Goal: Information Seeking & Learning: Learn about a topic

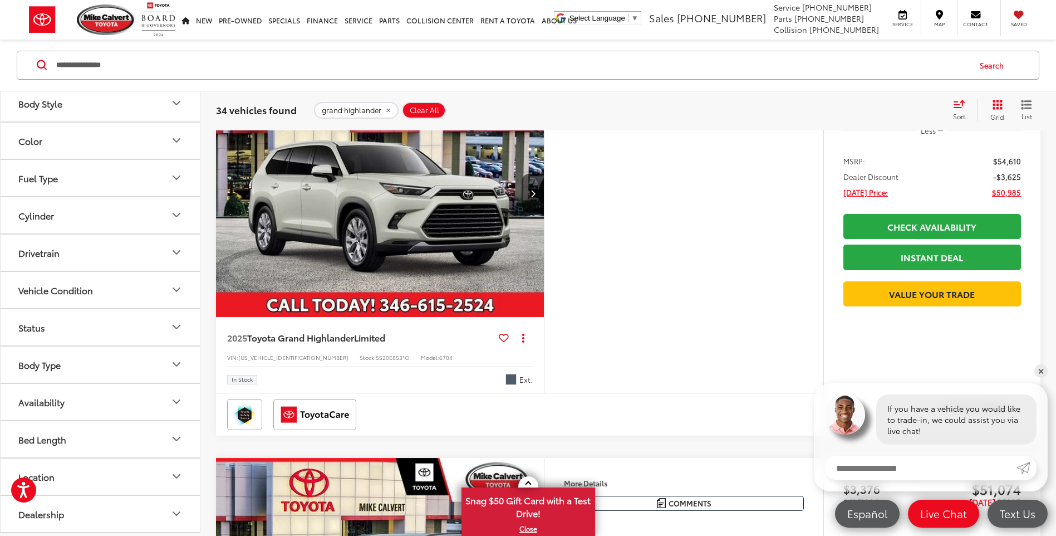
scroll to position [734, 0]
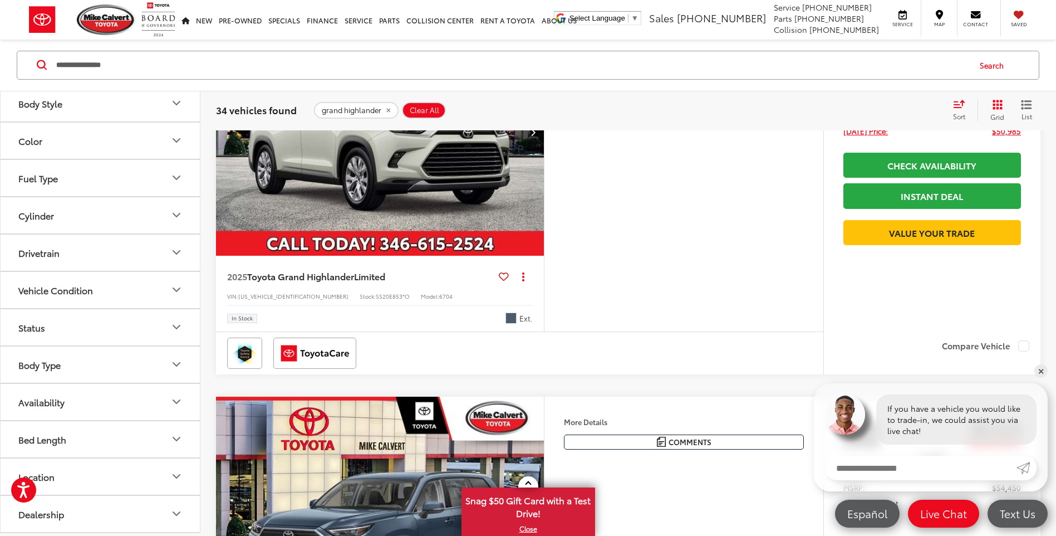
click at [480, 252] on img "2025 Toyota Grand Highlander Limited 0" at bounding box center [380, 132] width 330 height 247
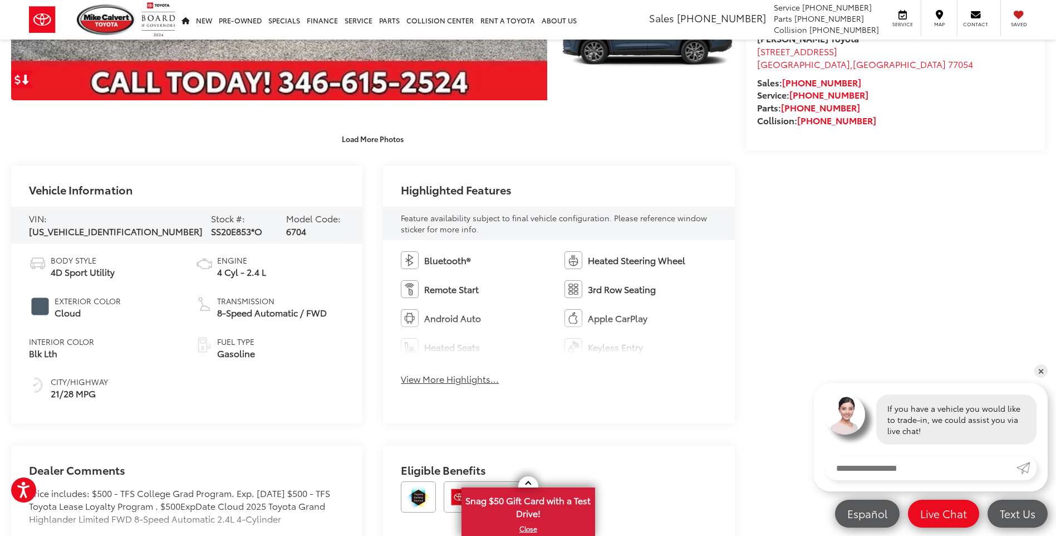
scroll to position [501, 0]
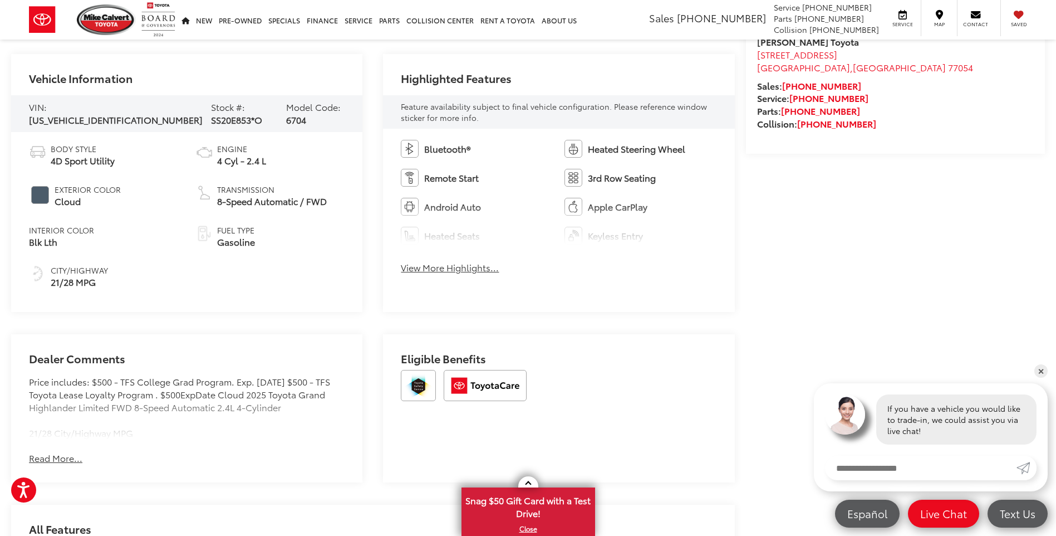
click at [449, 273] on button "View More Highlights..." at bounding box center [450, 267] width 98 height 13
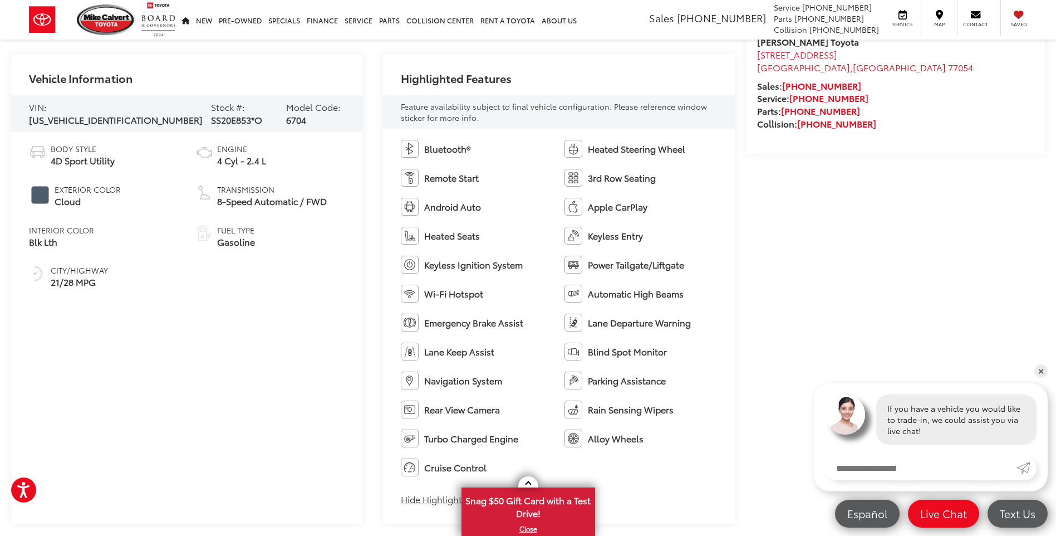
scroll to position [780, 0]
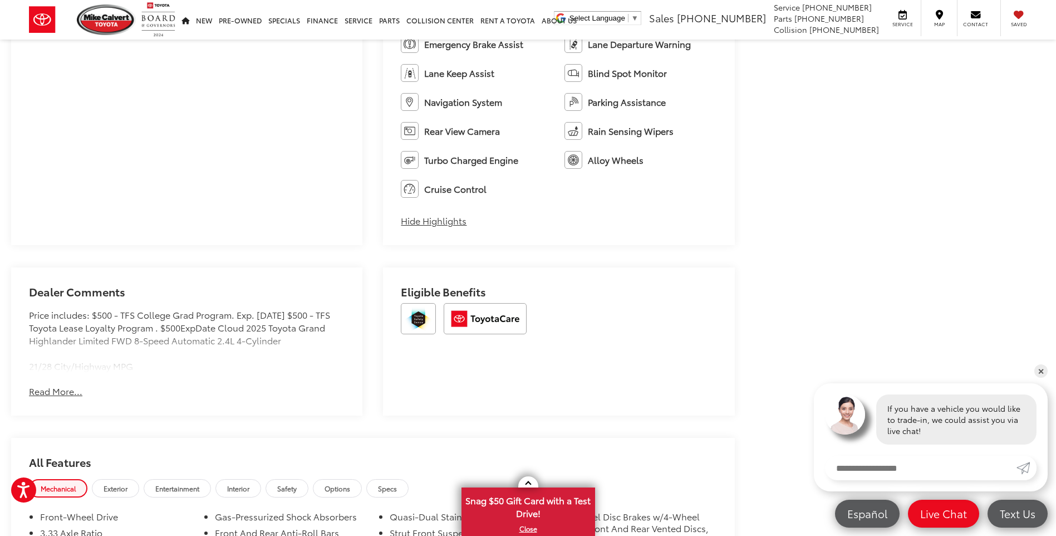
click at [52, 391] on button "Read More..." at bounding box center [55, 391] width 53 height 13
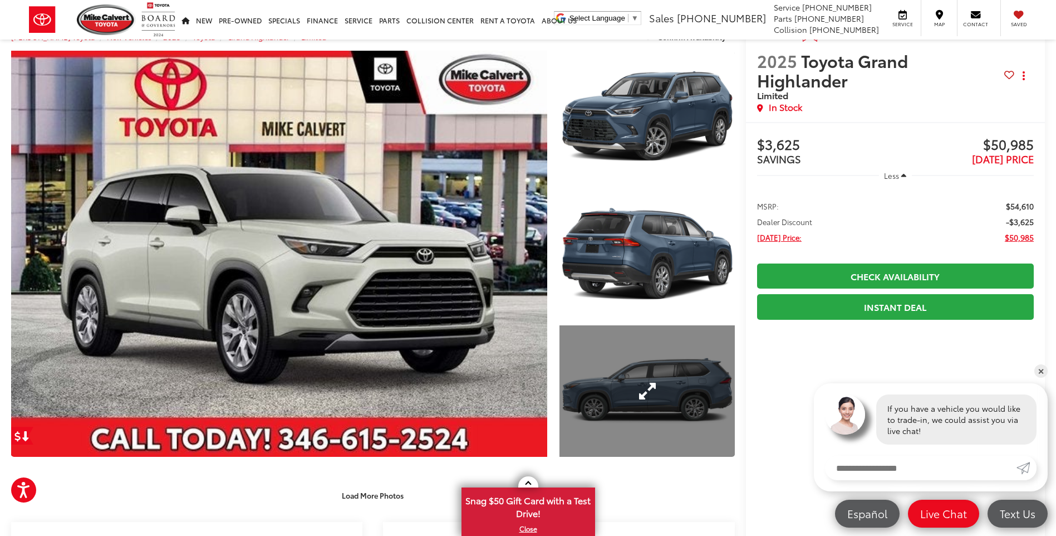
scroll to position [0, 0]
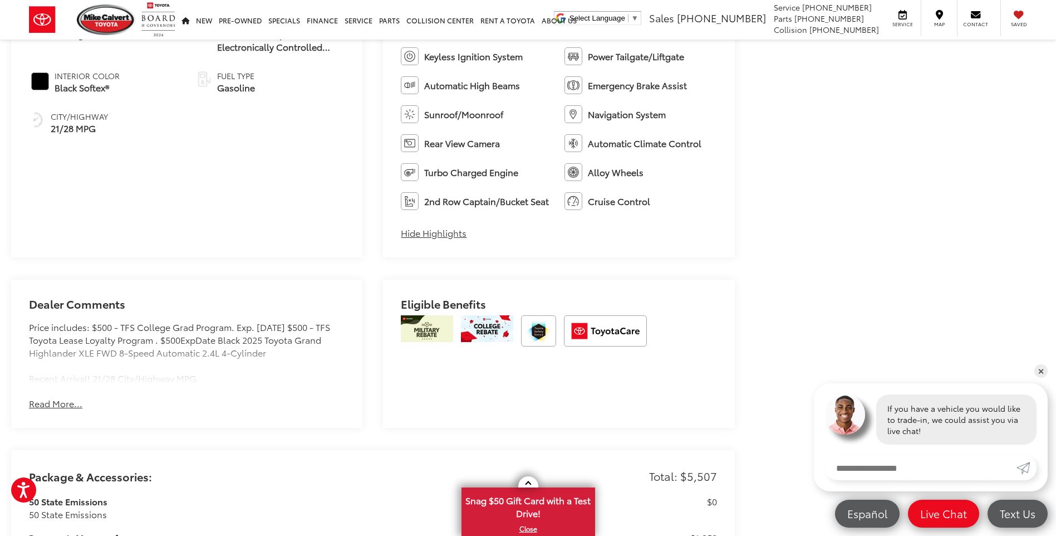
scroll to position [2005, 0]
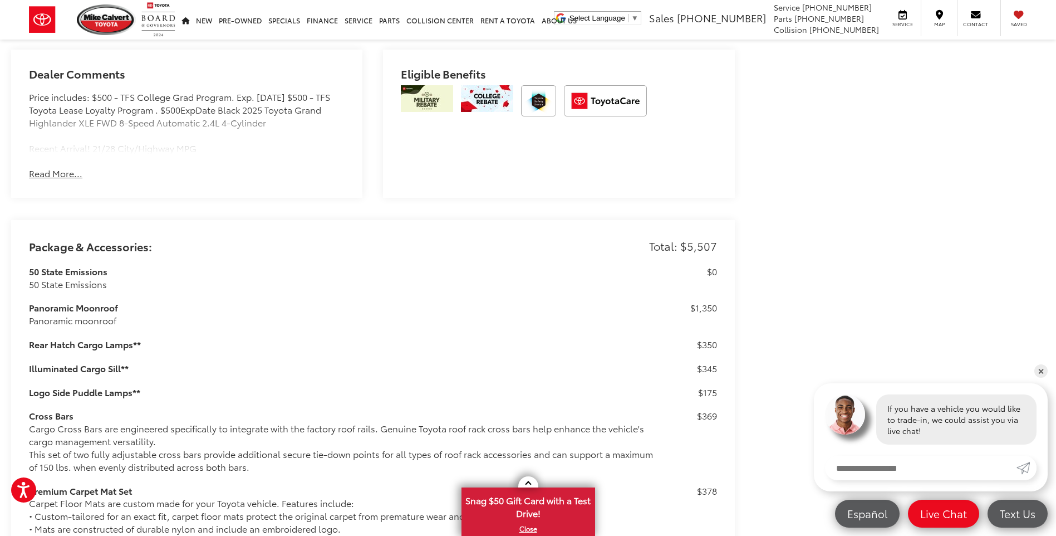
click at [65, 178] on button "Read More..." at bounding box center [55, 173] width 53 height 13
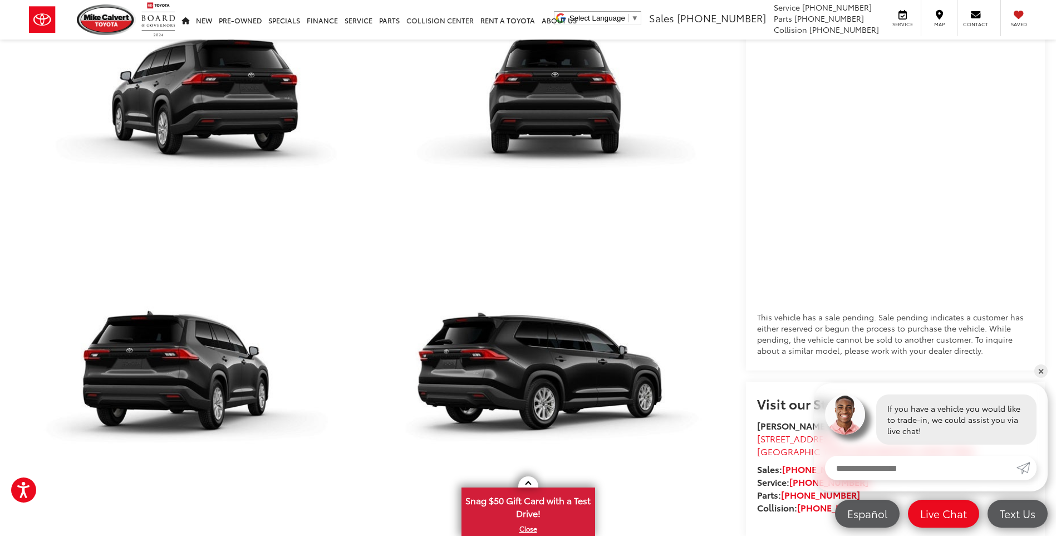
scroll to position [780, 0]
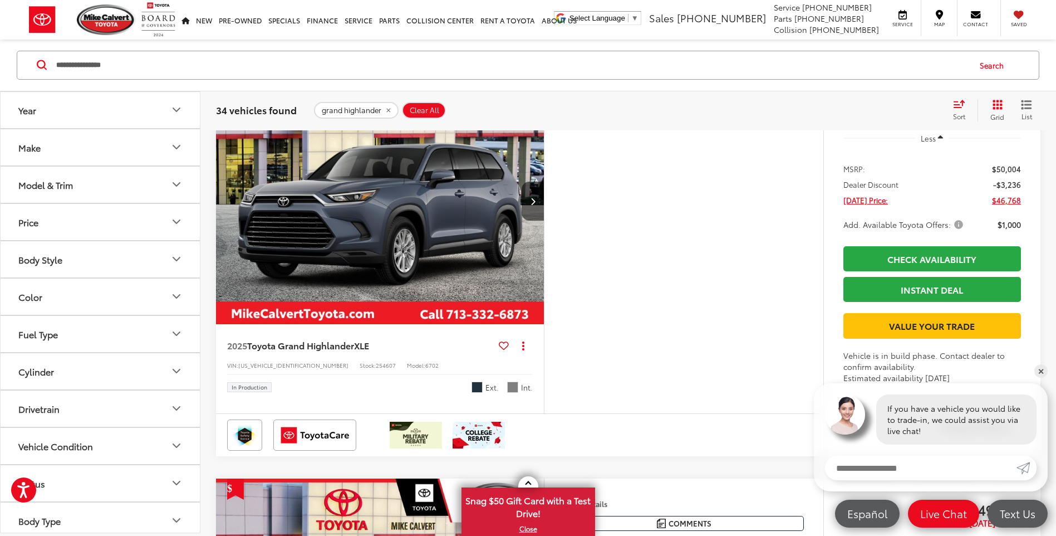
scroll to position [2673, 0]
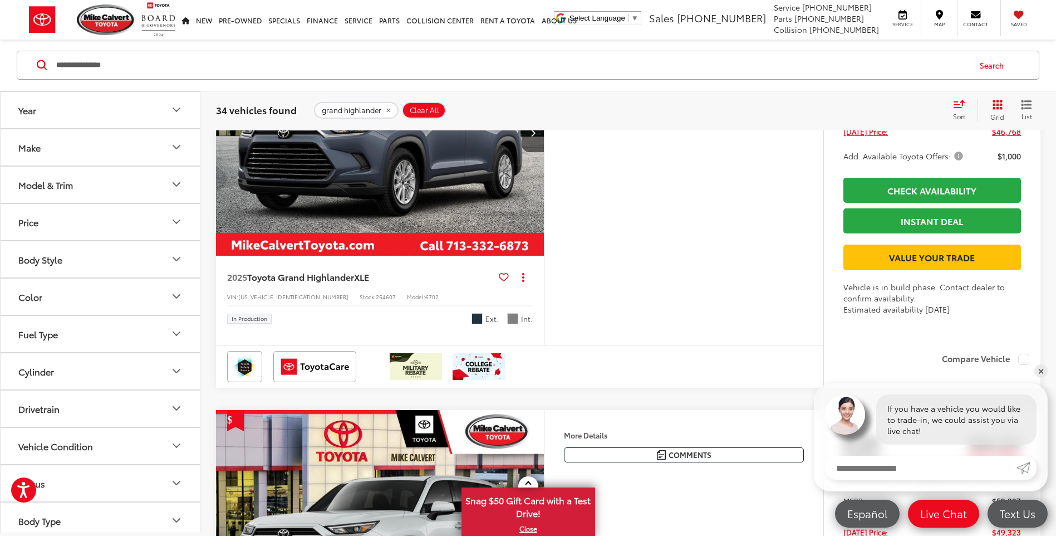
click at [417, 248] on img "2025 Toyota Grand Highlander XLE 0" at bounding box center [380, 132] width 330 height 247
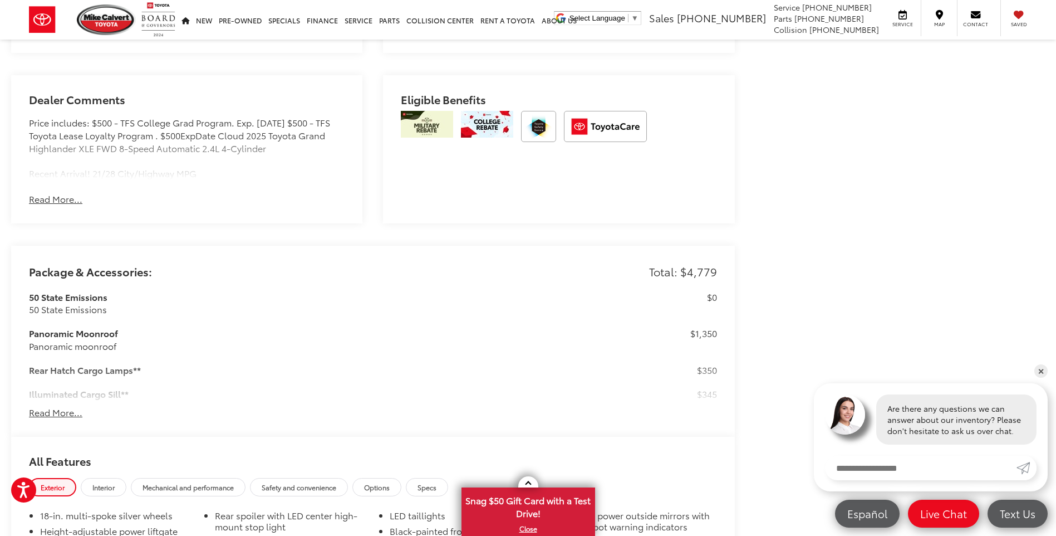
scroll to position [853, 0]
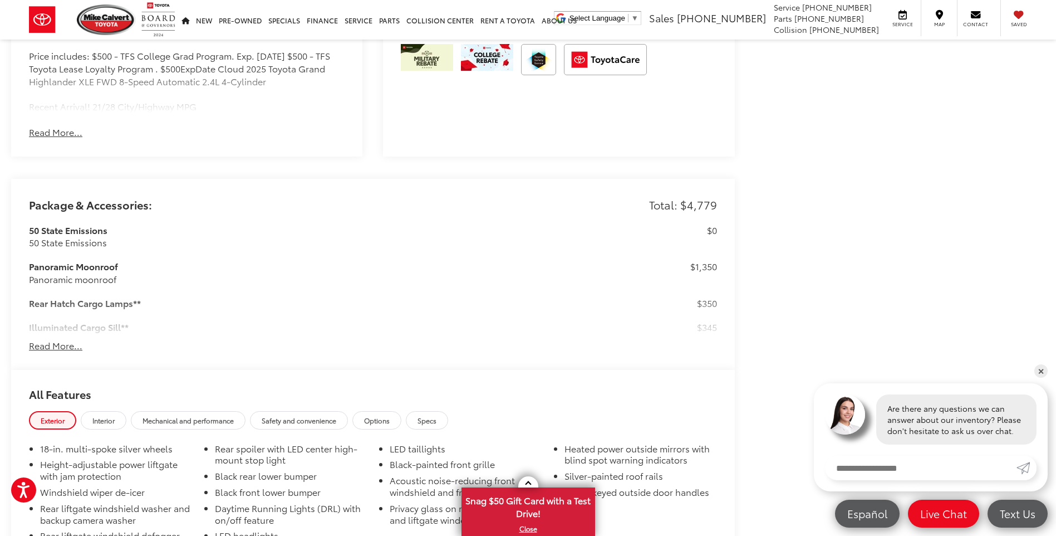
click at [58, 342] on button "Read More..." at bounding box center [55, 345] width 53 height 13
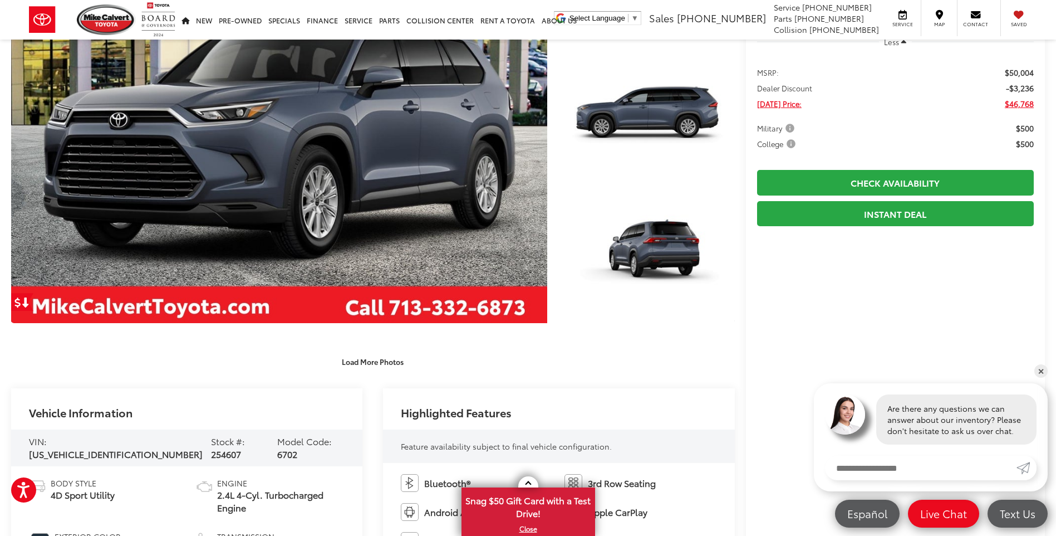
scroll to position [334, 0]
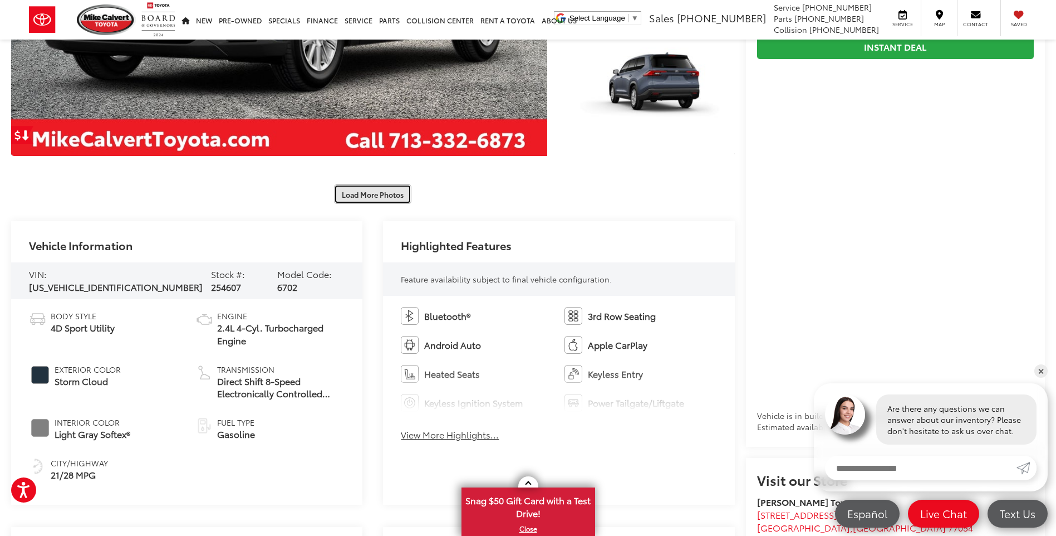
click at [371, 198] on button "Load More Photos" at bounding box center [372, 193] width 77 height 19
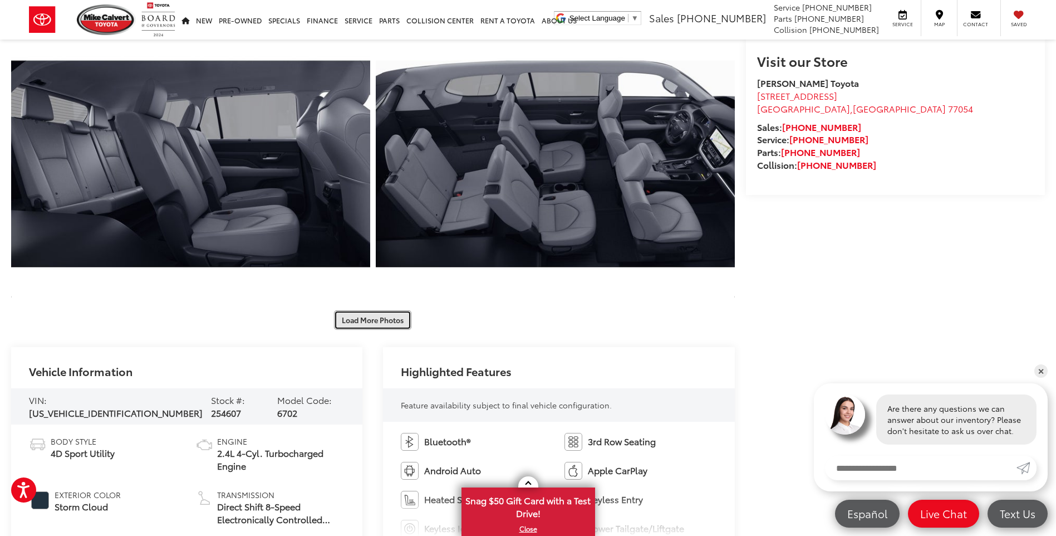
scroll to position [891, 0]
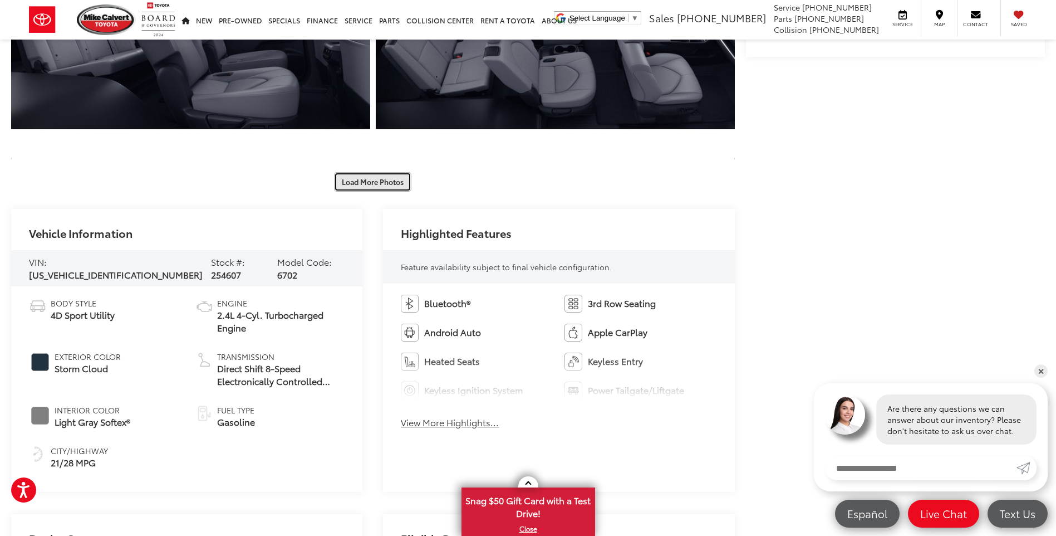
click at [379, 186] on button "Load More Photos" at bounding box center [372, 181] width 77 height 19
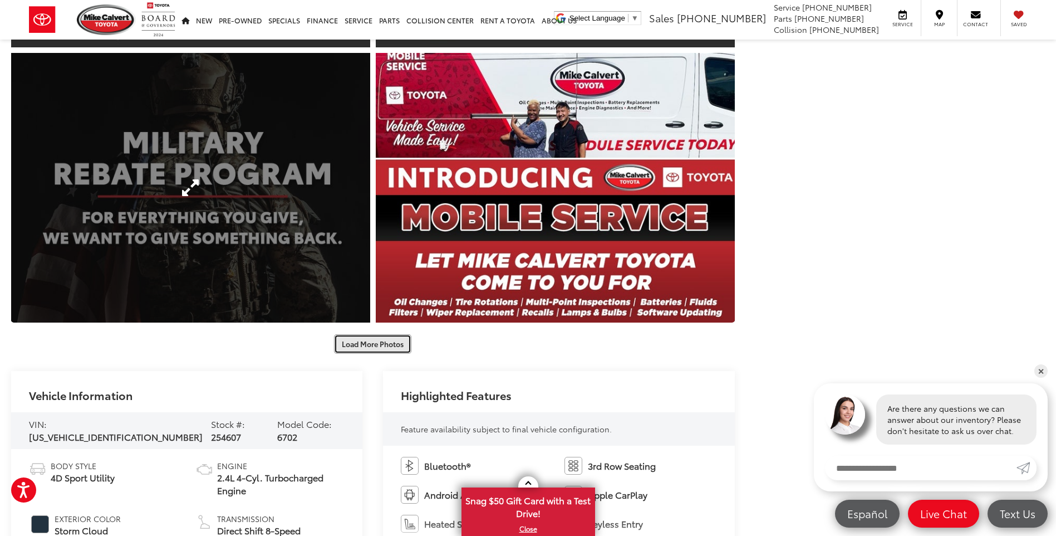
scroll to position [1392, 0]
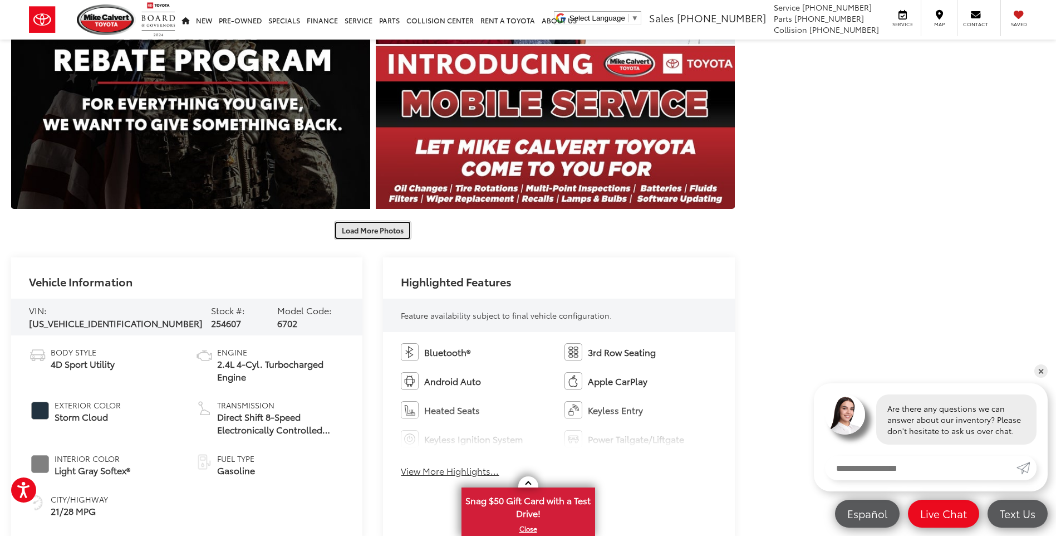
click at [376, 235] on button "Load More Photos" at bounding box center [372, 230] width 77 height 19
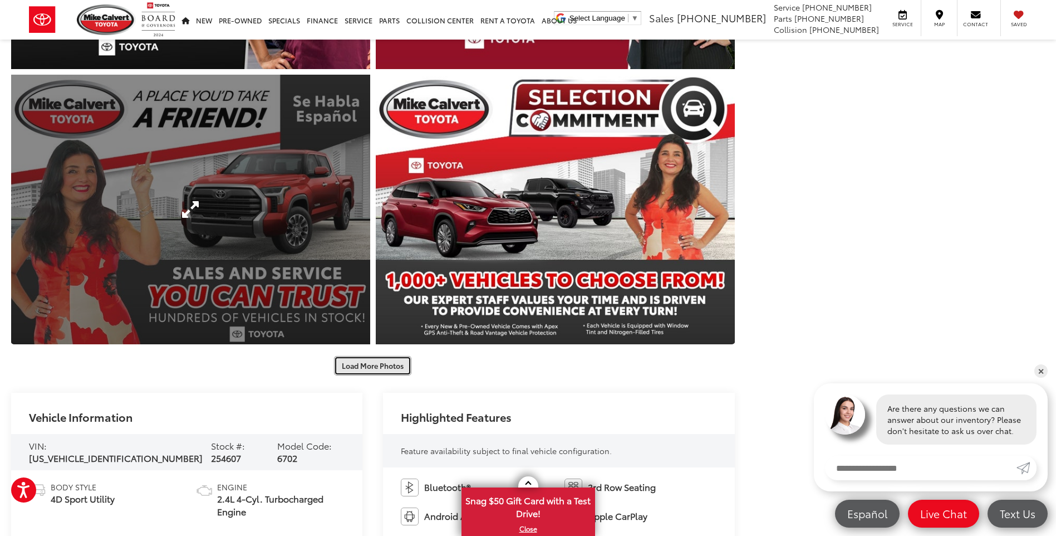
scroll to position [1893, 0]
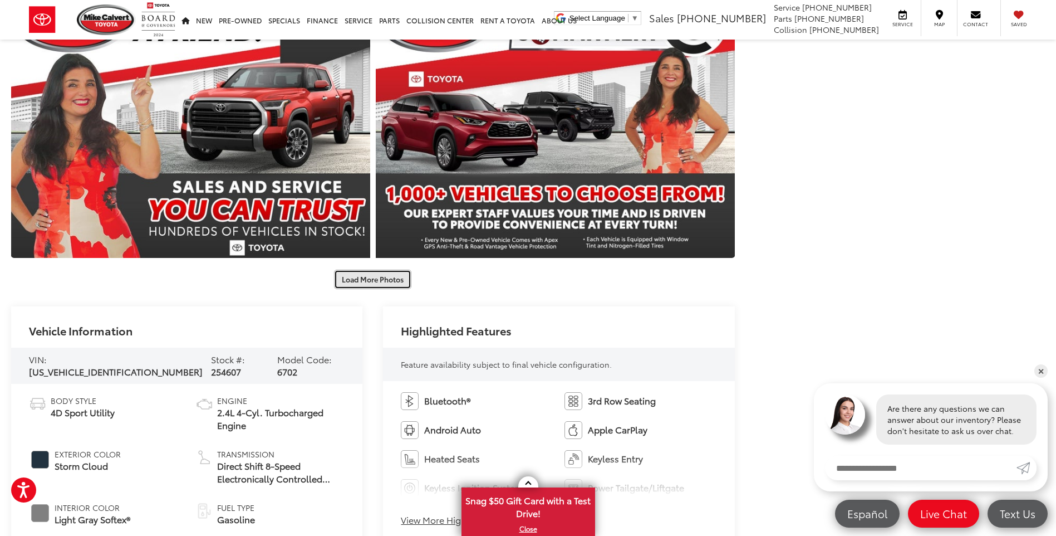
click at [373, 278] on button "Load More Photos" at bounding box center [372, 279] width 77 height 19
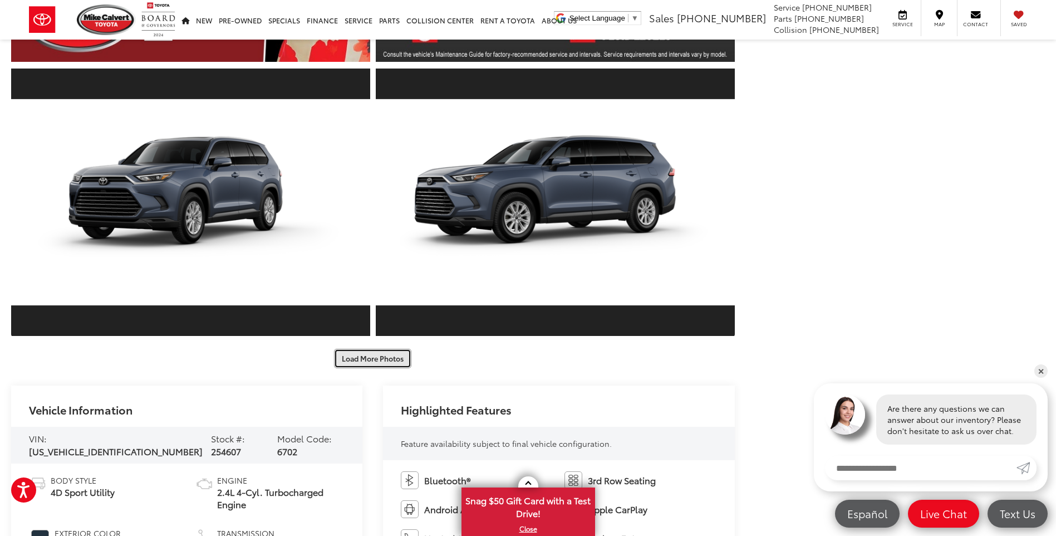
scroll to position [2394, 0]
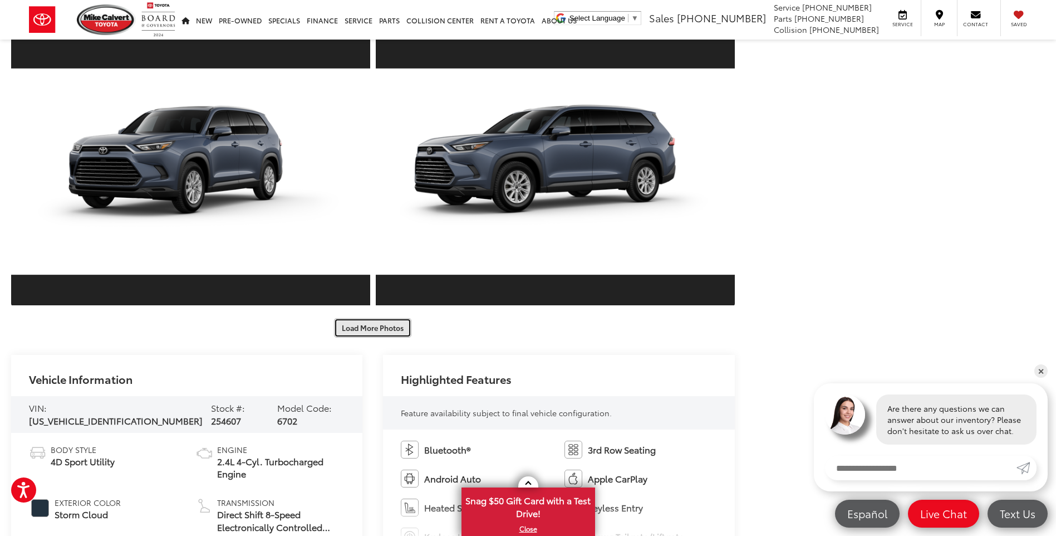
click at [381, 329] on button "Load More Photos" at bounding box center [372, 327] width 77 height 19
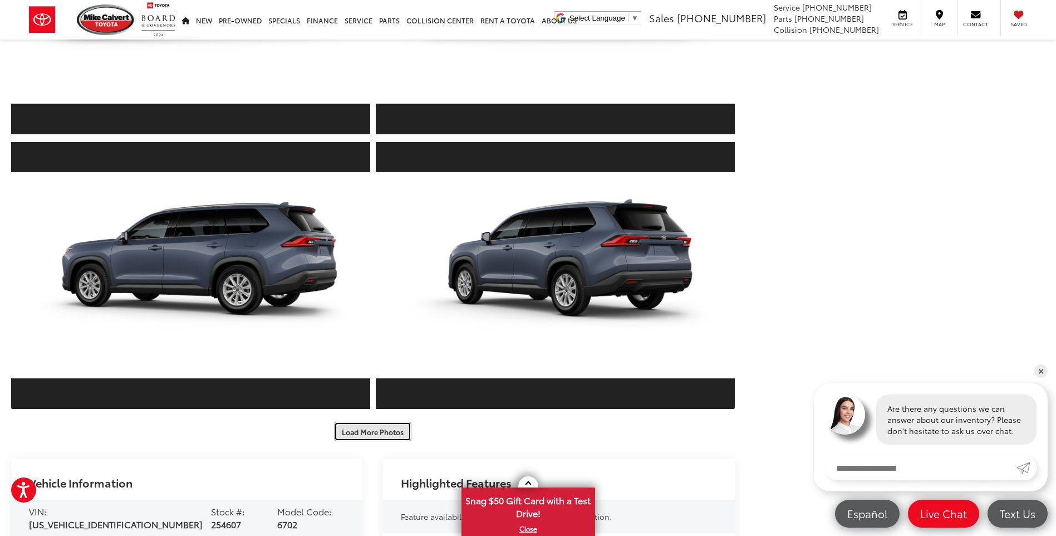
scroll to position [3063, 0]
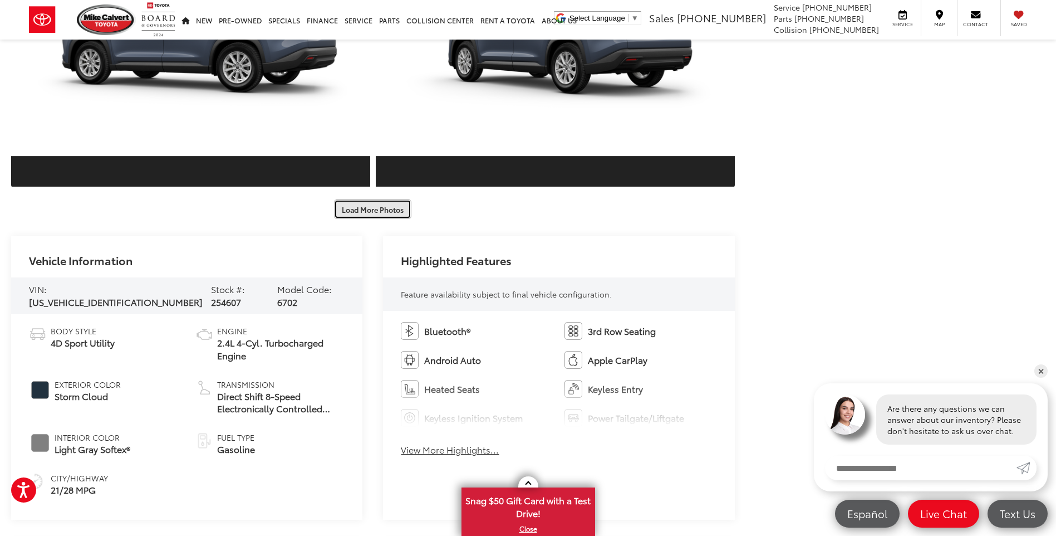
click at [381, 212] on button "Load More Photos" at bounding box center [372, 208] width 77 height 19
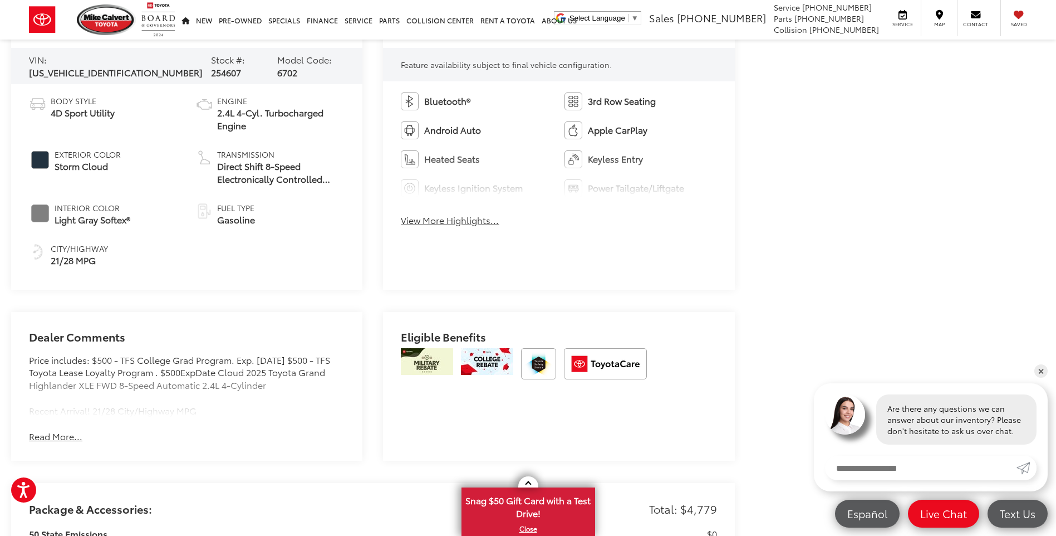
scroll to position [3675, 0]
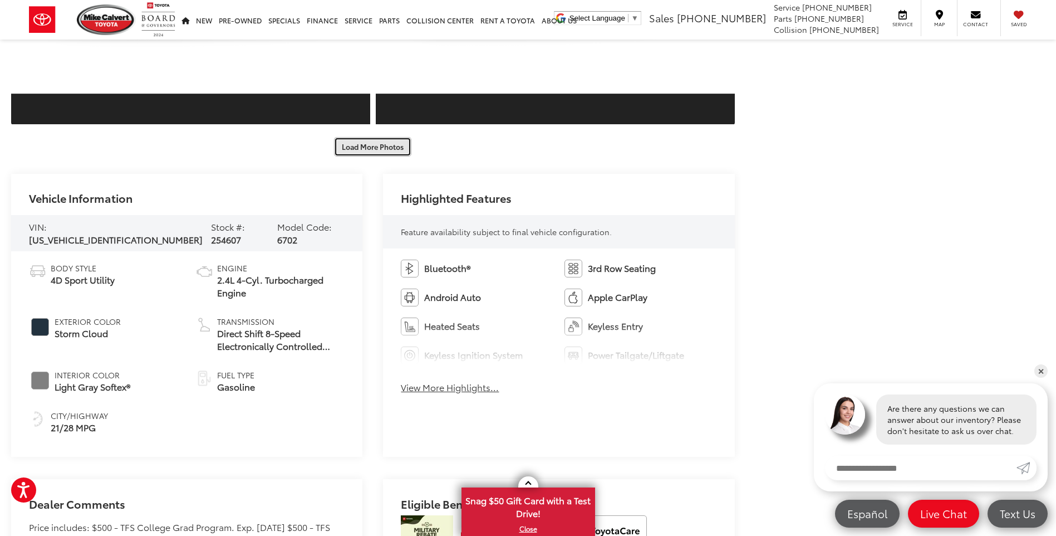
click at [384, 145] on button "Load More Photos" at bounding box center [372, 146] width 77 height 19
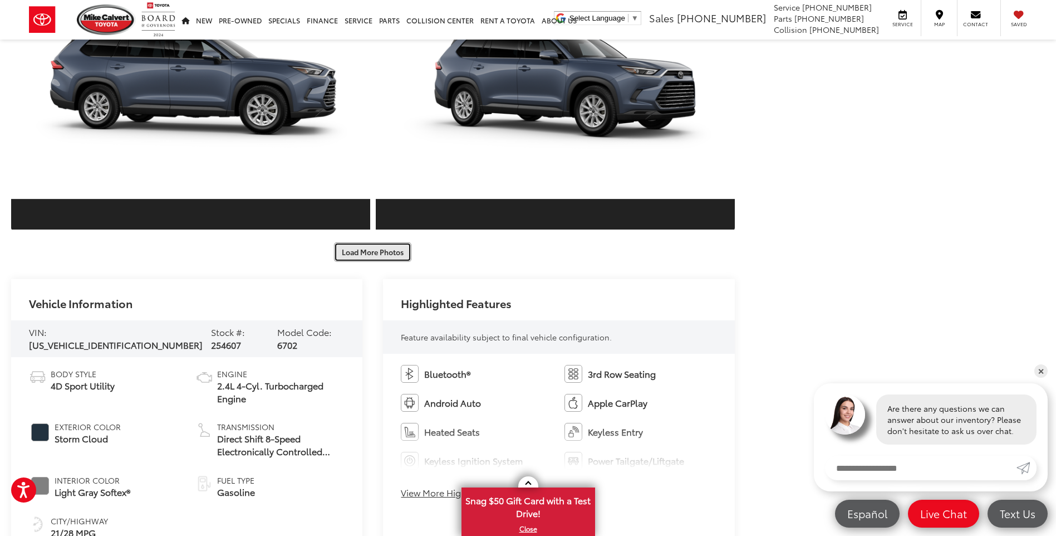
scroll to position [4121, 0]
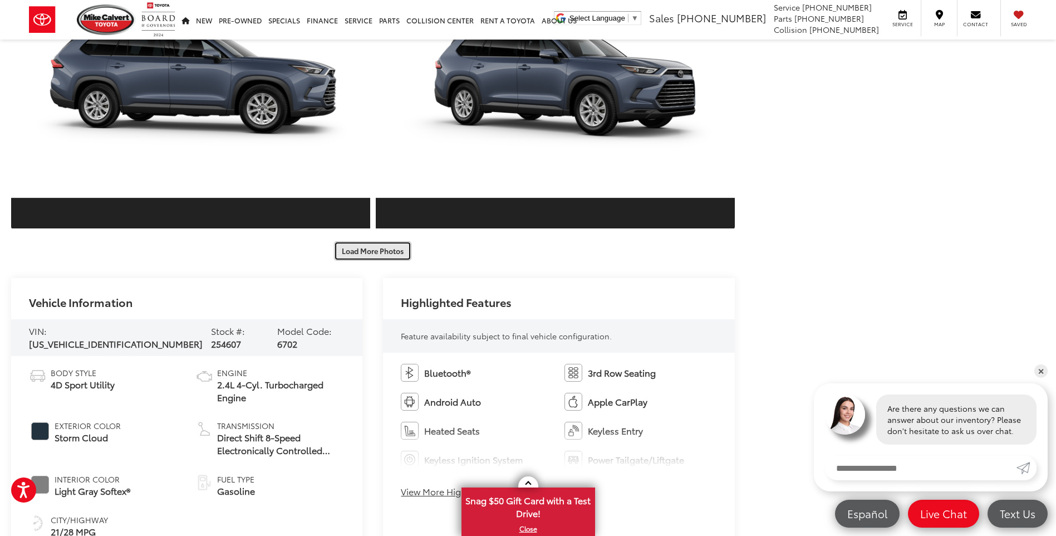
click at [388, 249] on button "Load More Photos" at bounding box center [372, 250] width 77 height 19
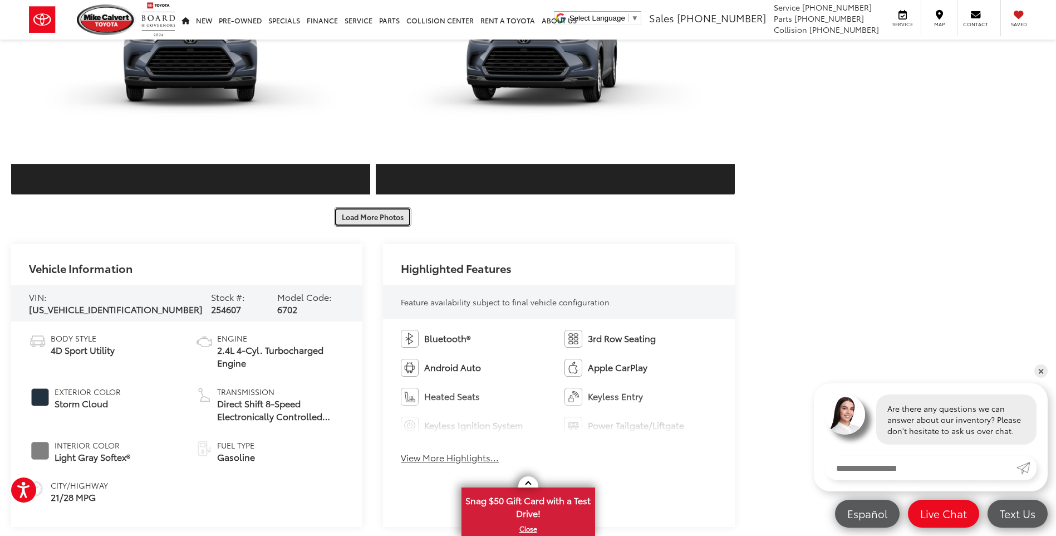
scroll to position [4733, 0]
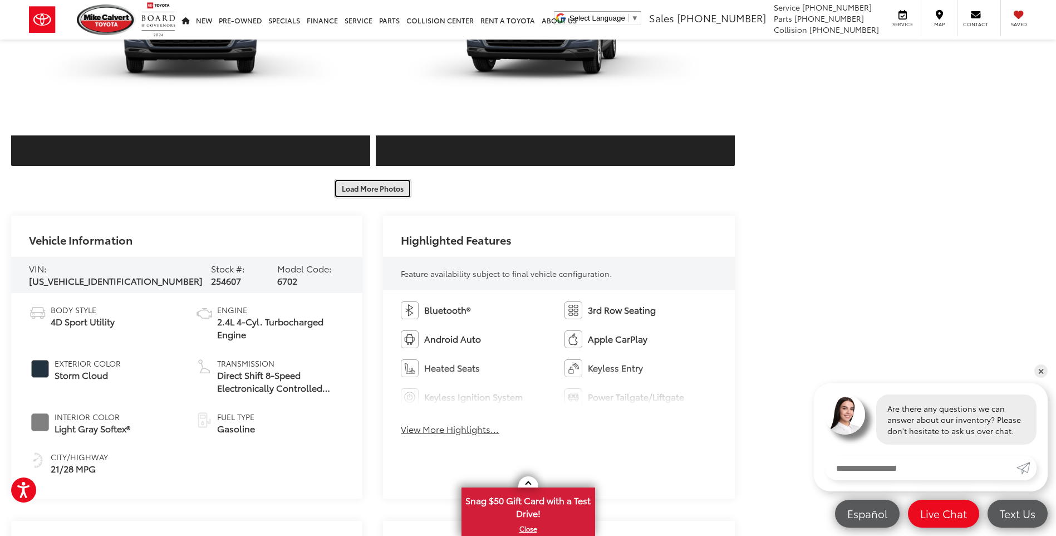
click at [381, 182] on button "Load More Photos" at bounding box center [372, 188] width 77 height 19
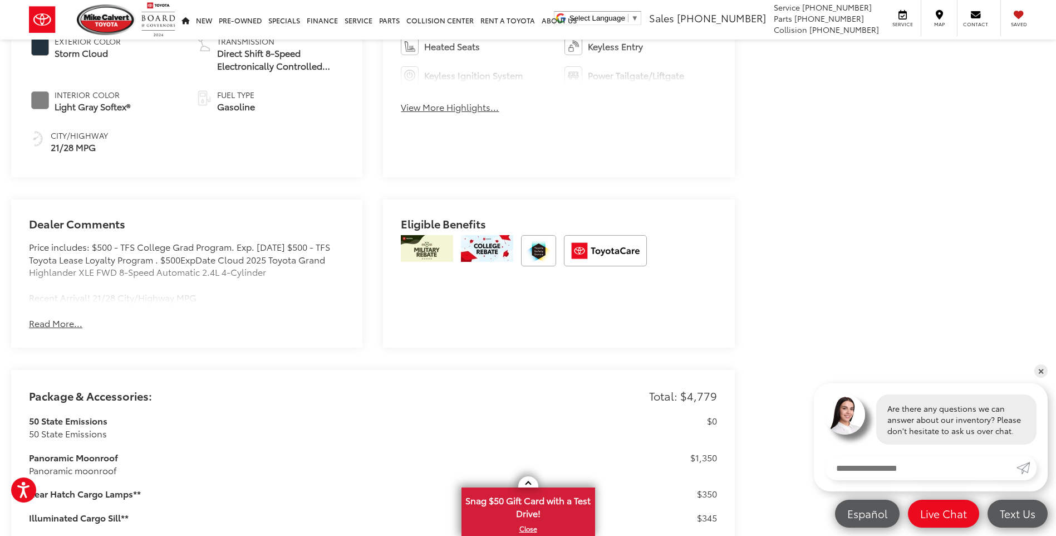
scroll to position [5457, 0]
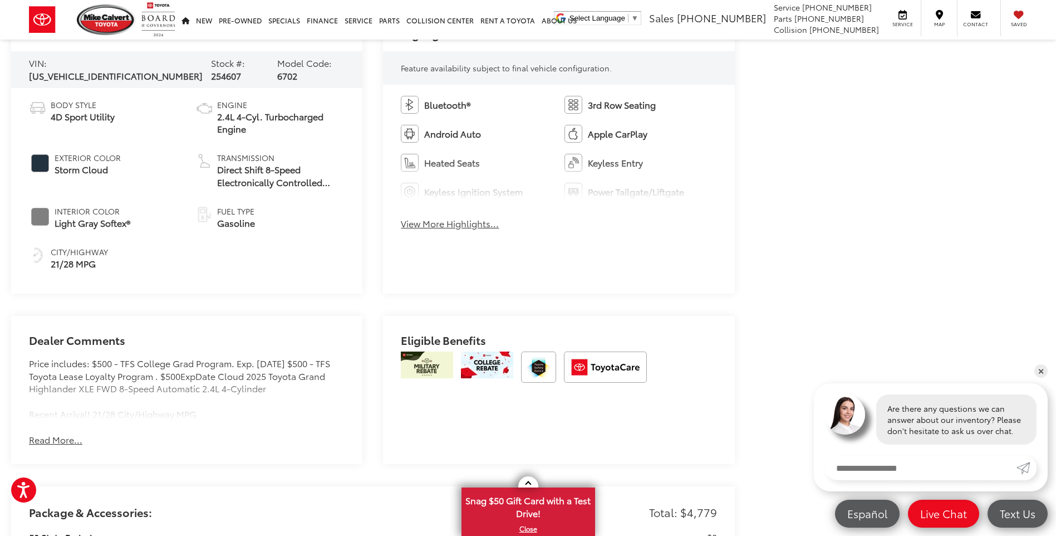
click at [437, 228] on button "View More Highlights..." at bounding box center [450, 223] width 98 height 13
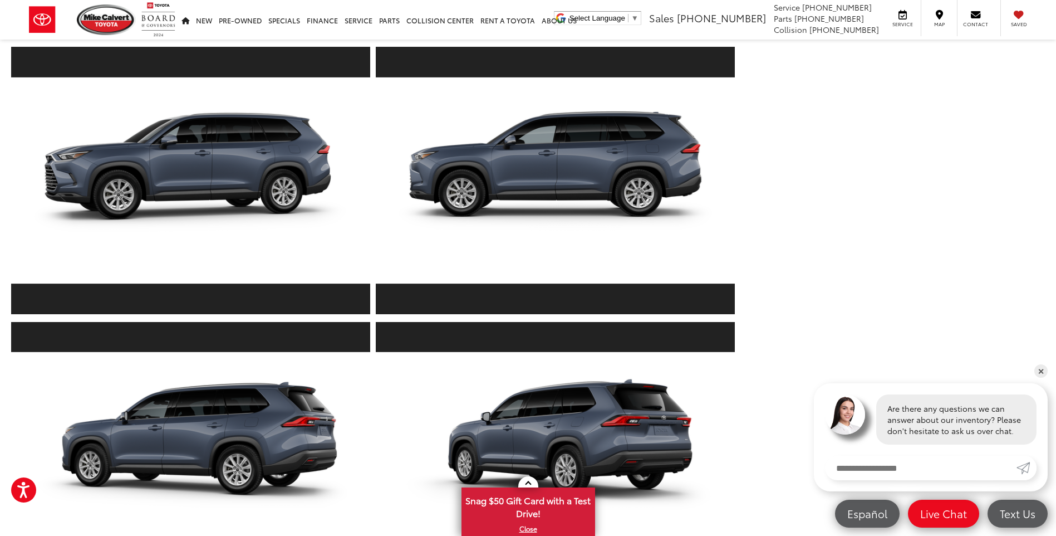
scroll to position [2784, 0]
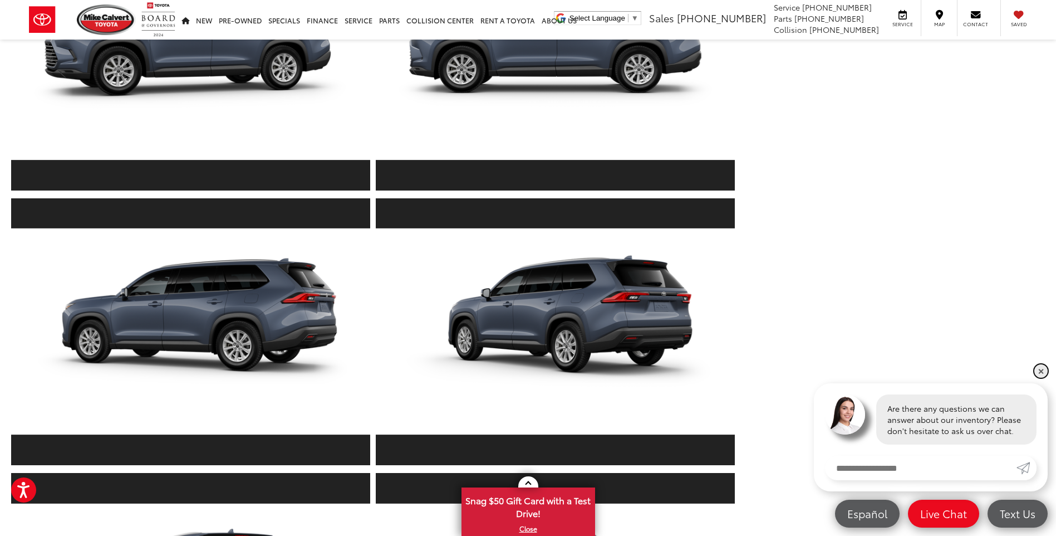
click at [1042, 367] on link "✕" at bounding box center [1041, 370] width 13 height 13
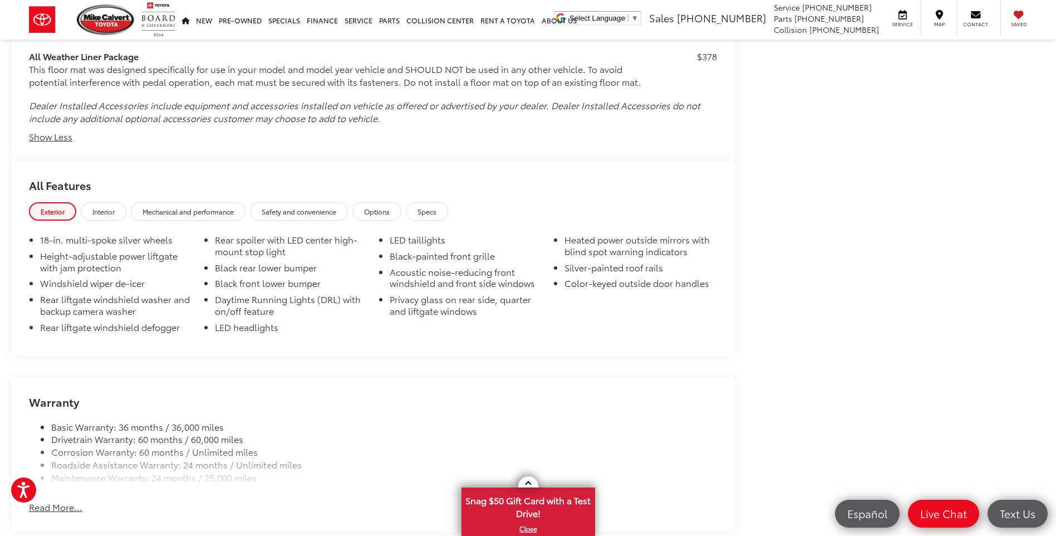
scroll to position [6960, 0]
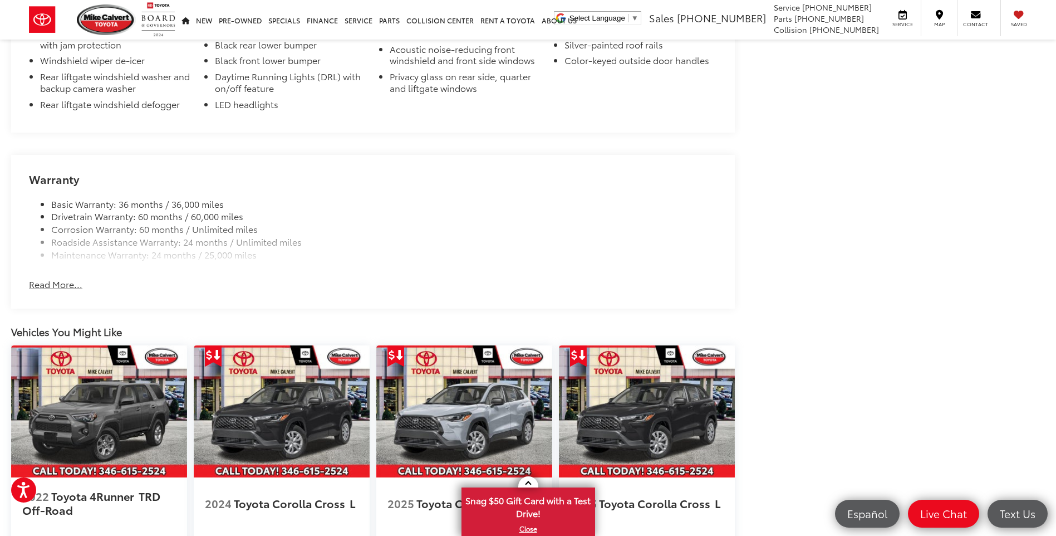
click at [58, 288] on button "Read More..." at bounding box center [55, 284] width 53 height 13
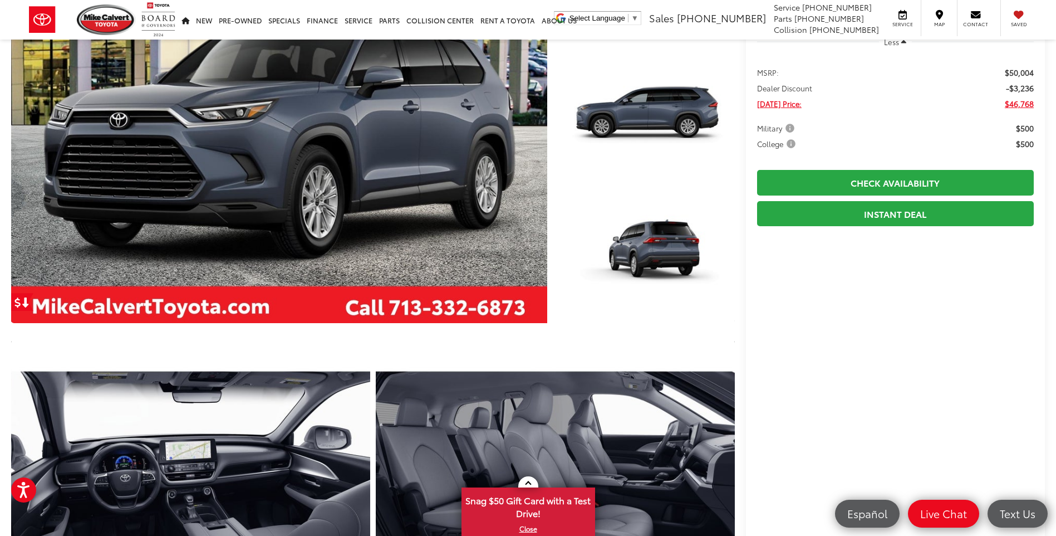
scroll to position [0, 0]
